Goal: Task Accomplishment & Management: Manage account settings

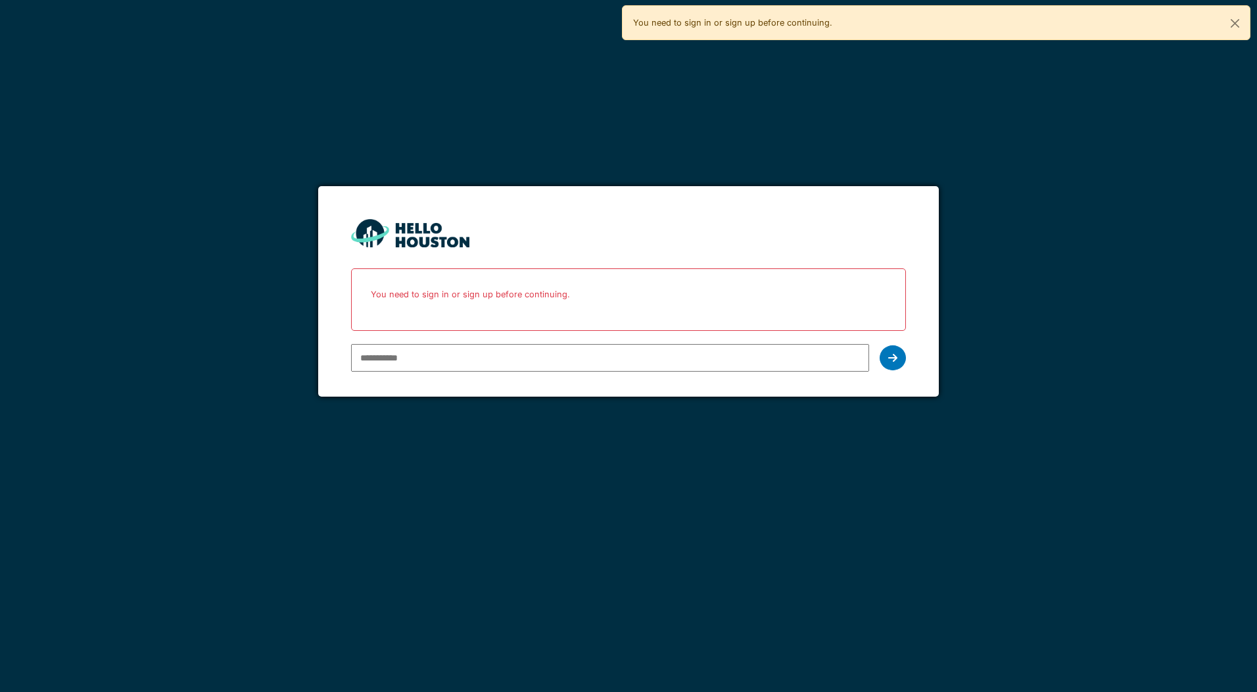
type input "**********"
click at [0, 0] on input "******" at bounding box center [0, 0] width 0 height 0
